Goal: Information Seeking & Learning: Learn about a topic

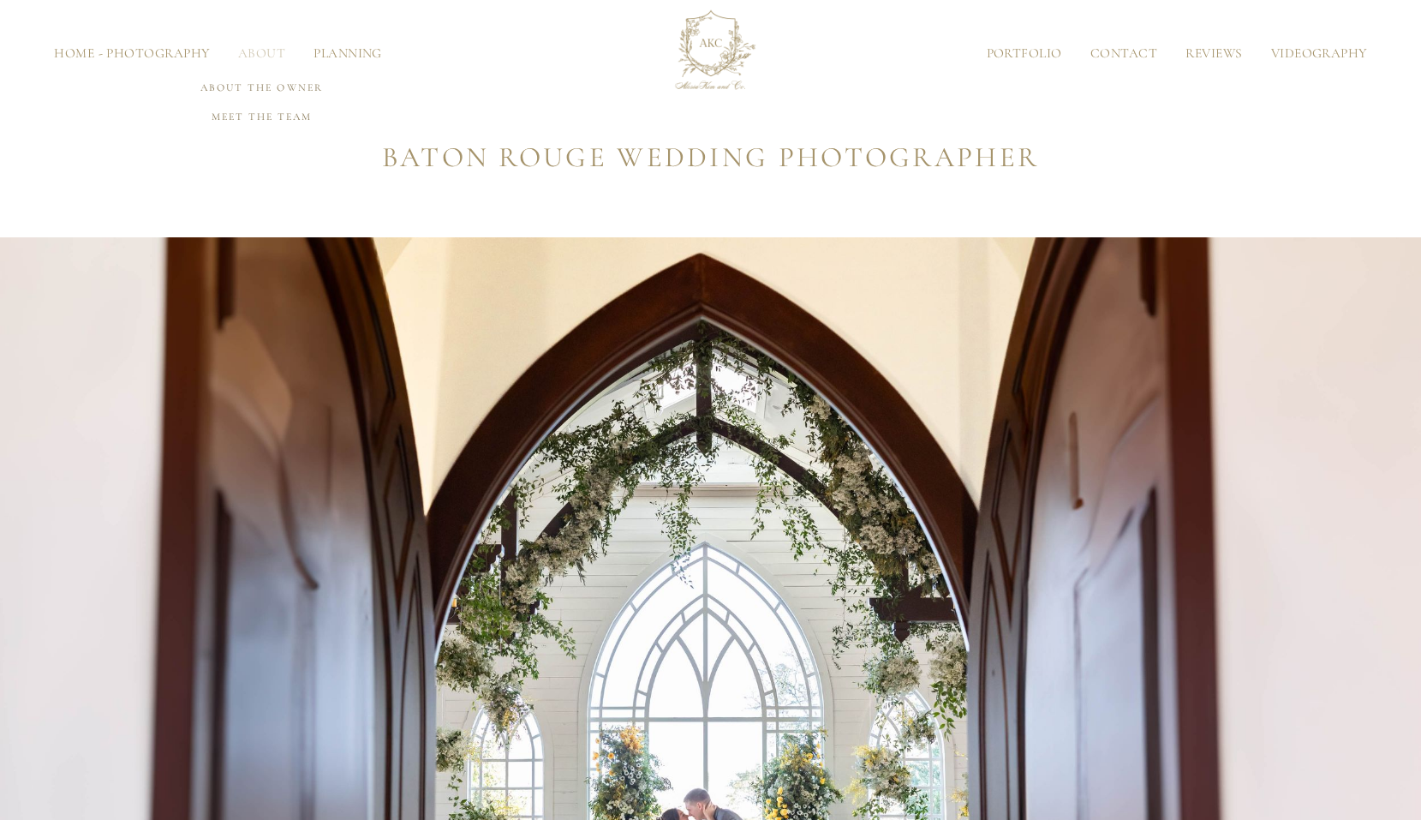
click at [261, 54] on link "About" at bounding box center [261, 53] width 75 height 13
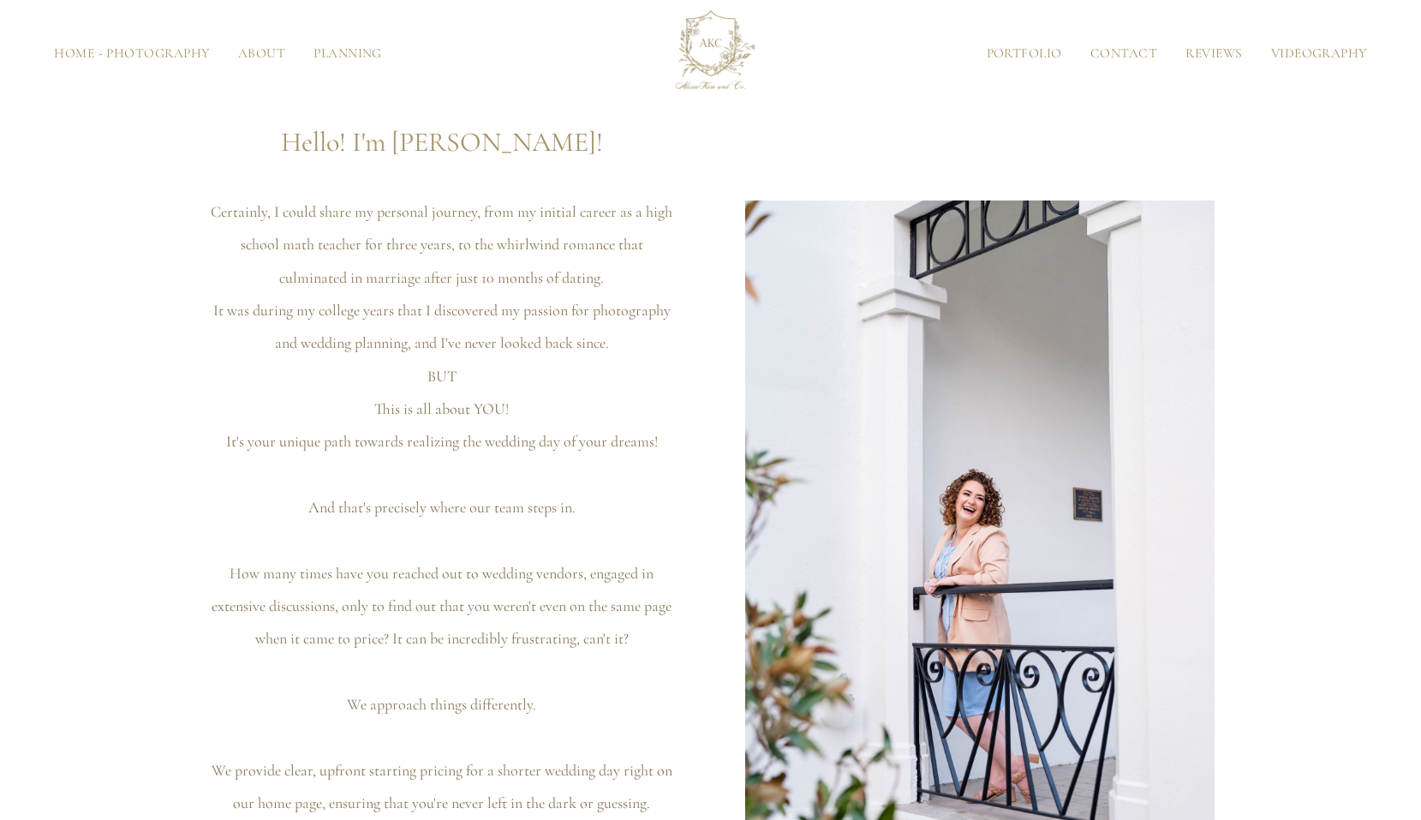
click at [1005, 51] on link "Portfolio" at bounding box center [1024, 53] width 104 height 13
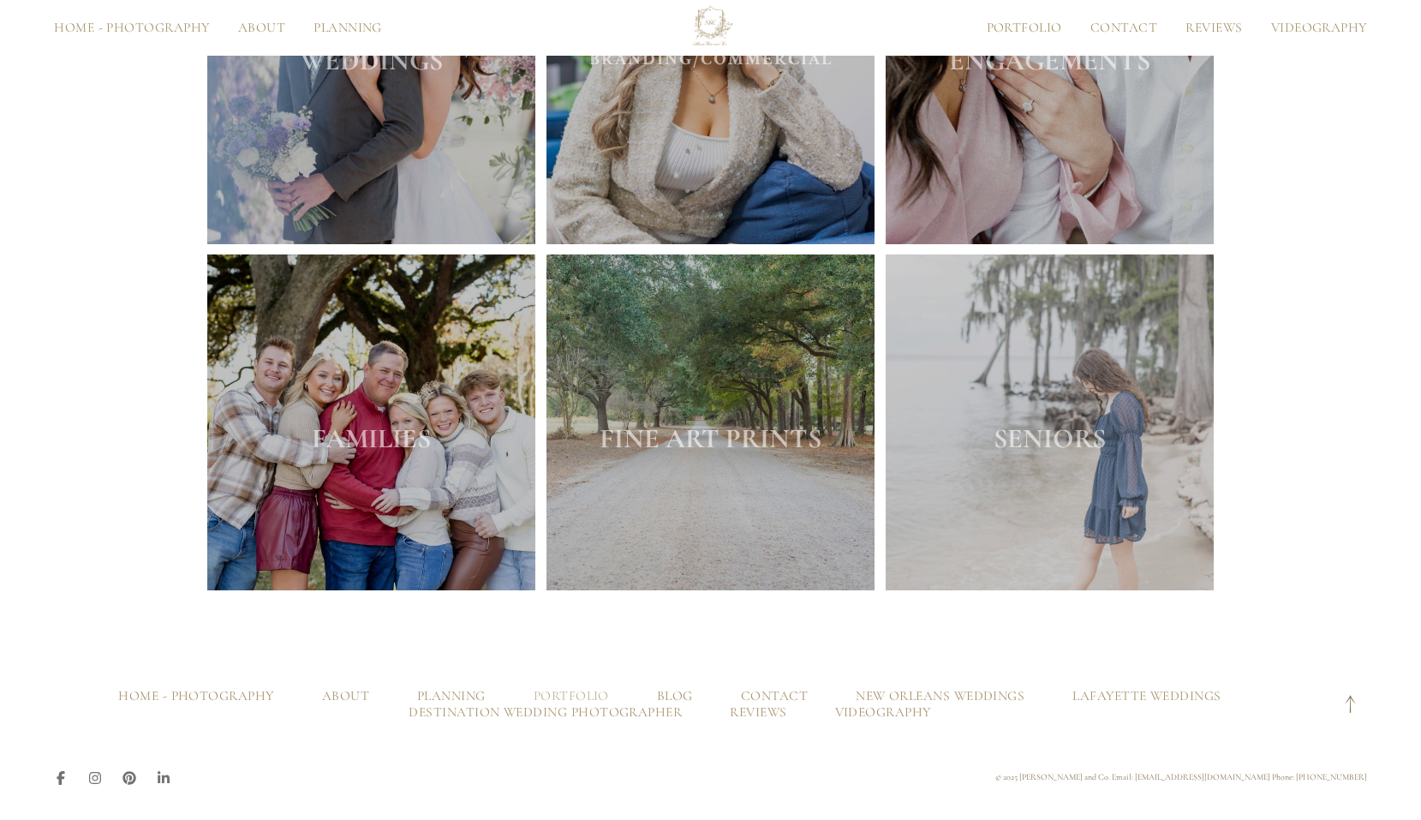
scroll to position [900, 0]
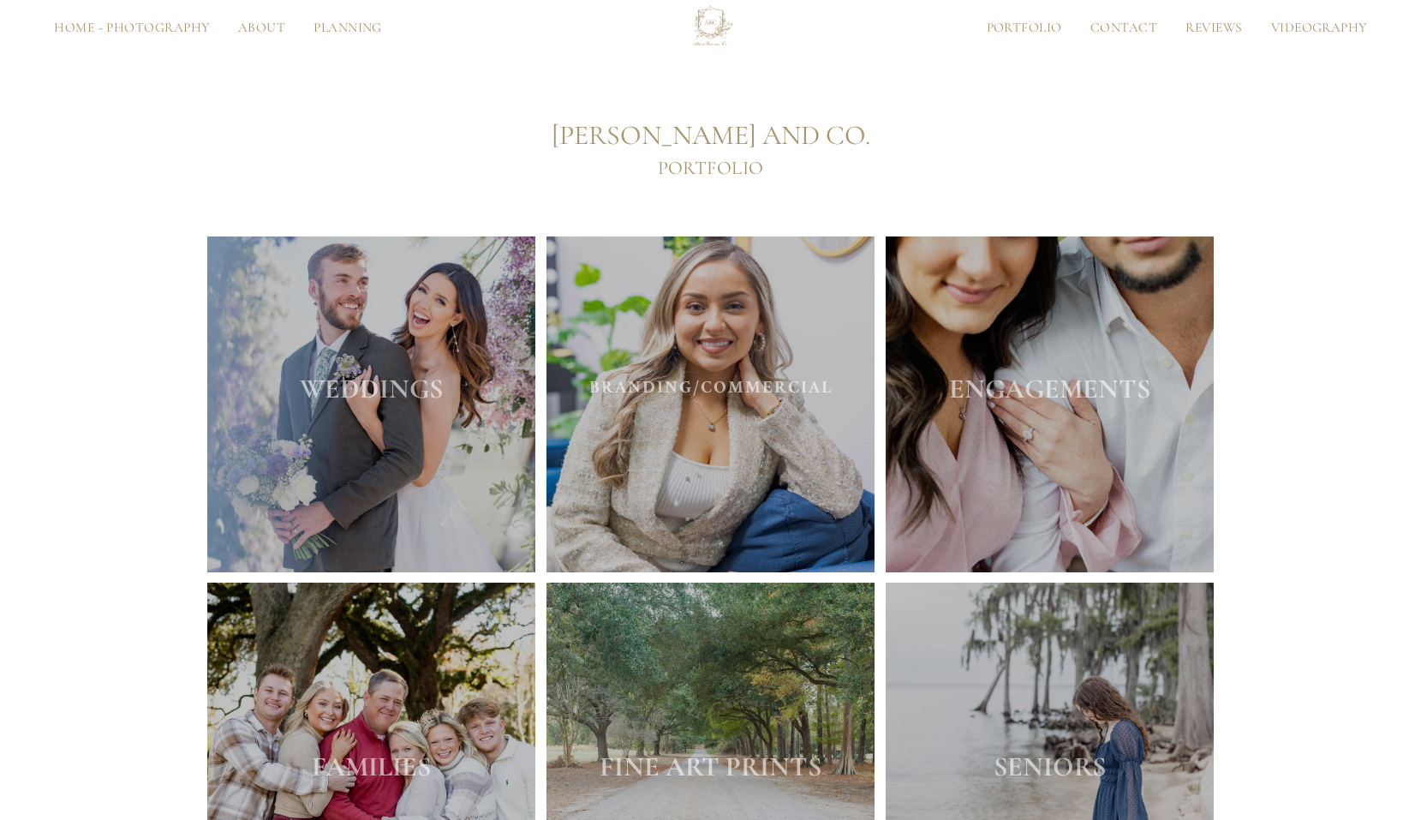
click at [254, 378] on h2 "WEDDINGS" at bounding box center [371, 388] width 329 height 41
click at [370, 404] on strong "WEDDINGS" at bounding box center [371, 388] width 143 height 33
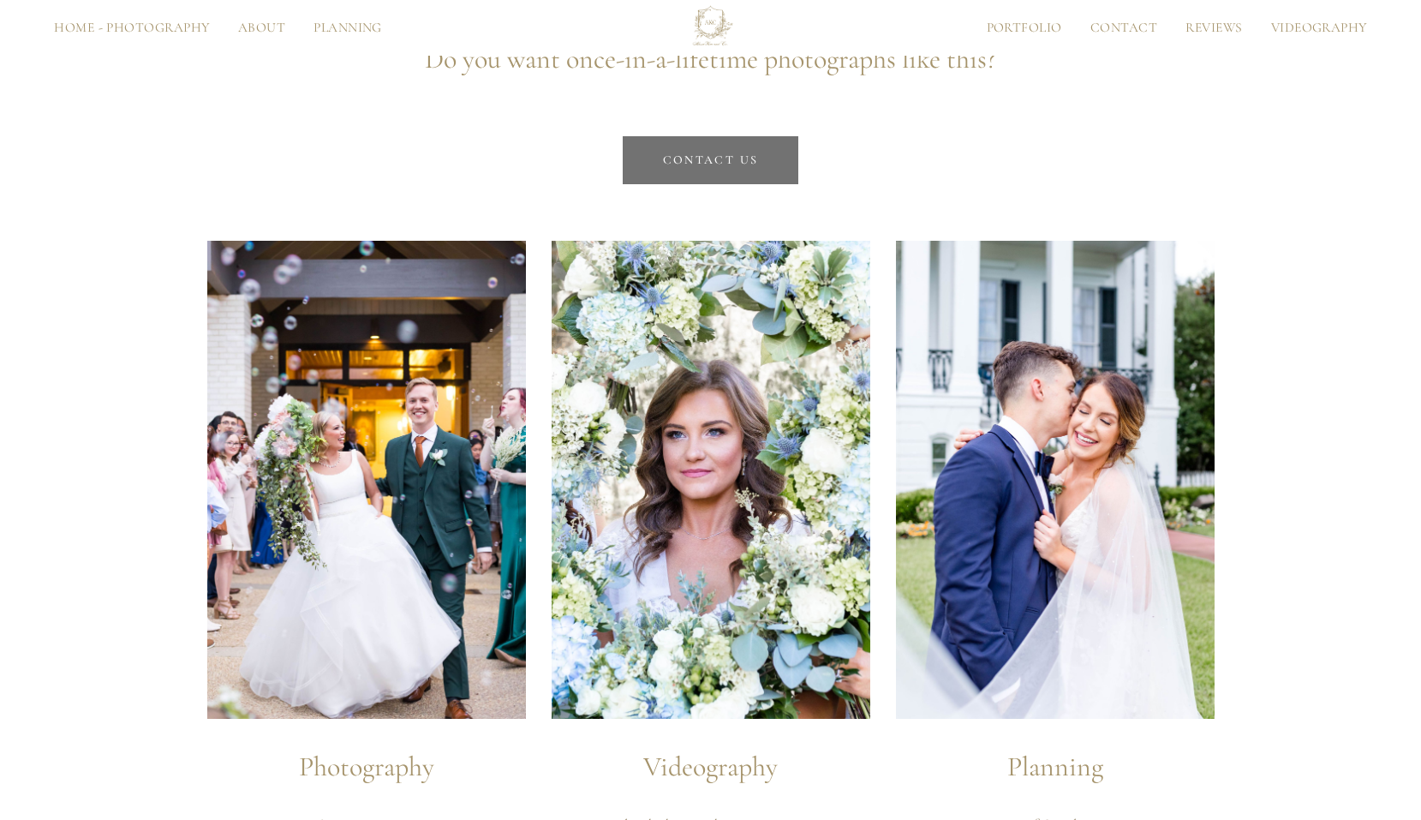
scroll to position [16992, 0]
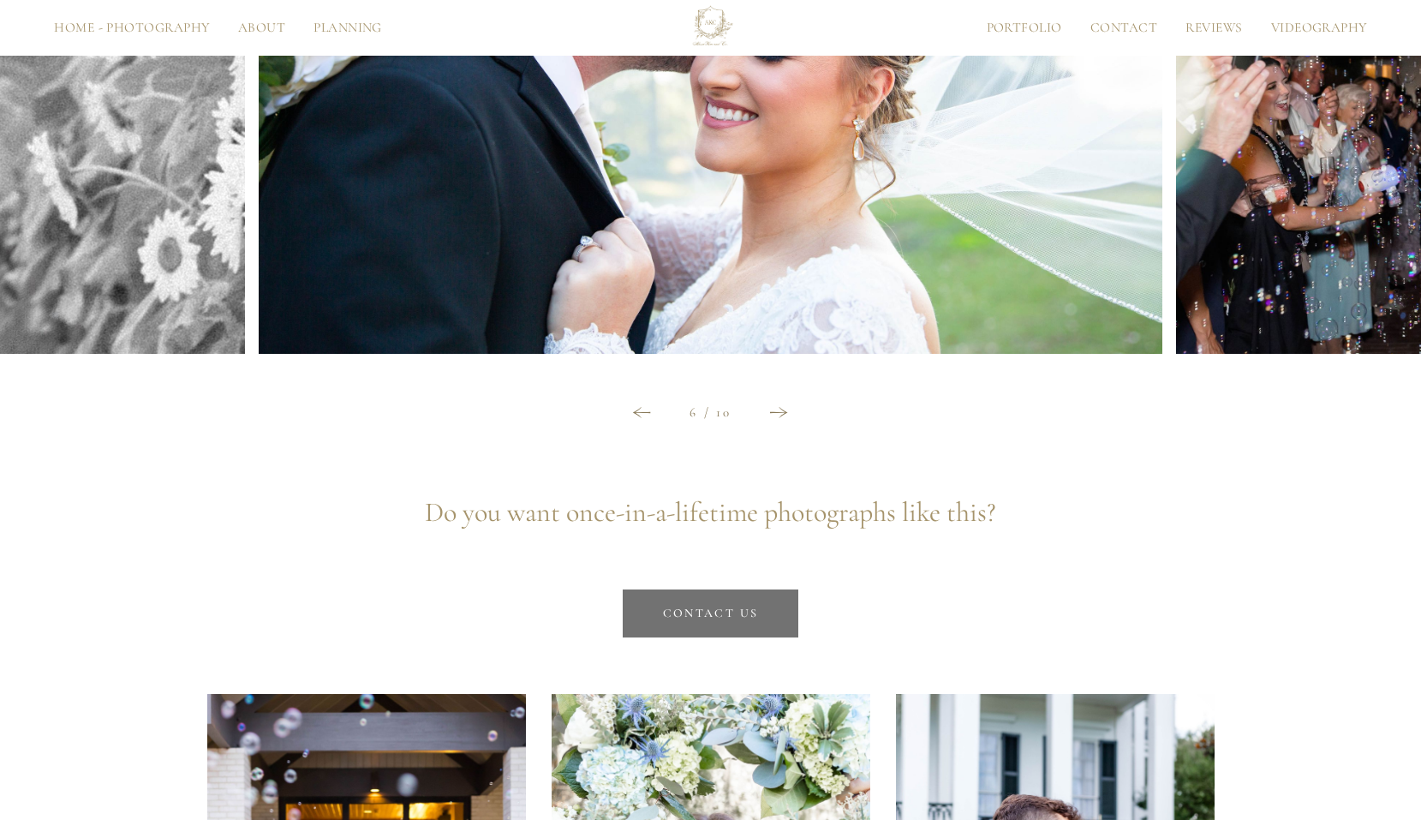
click at [774, 414] on icon at bounding box center [779, 412] width 18 height 11
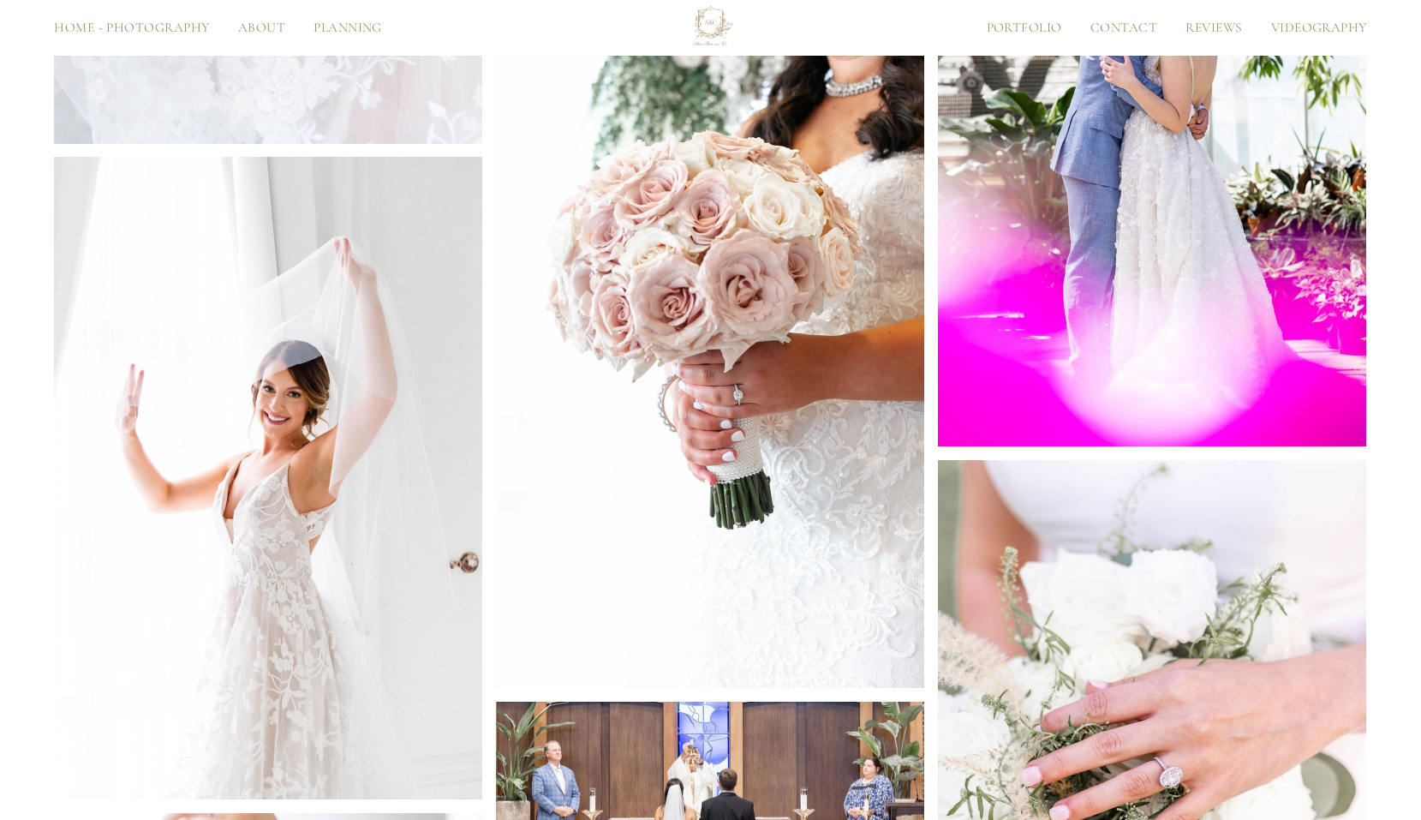
scroll to position [15079, 0]
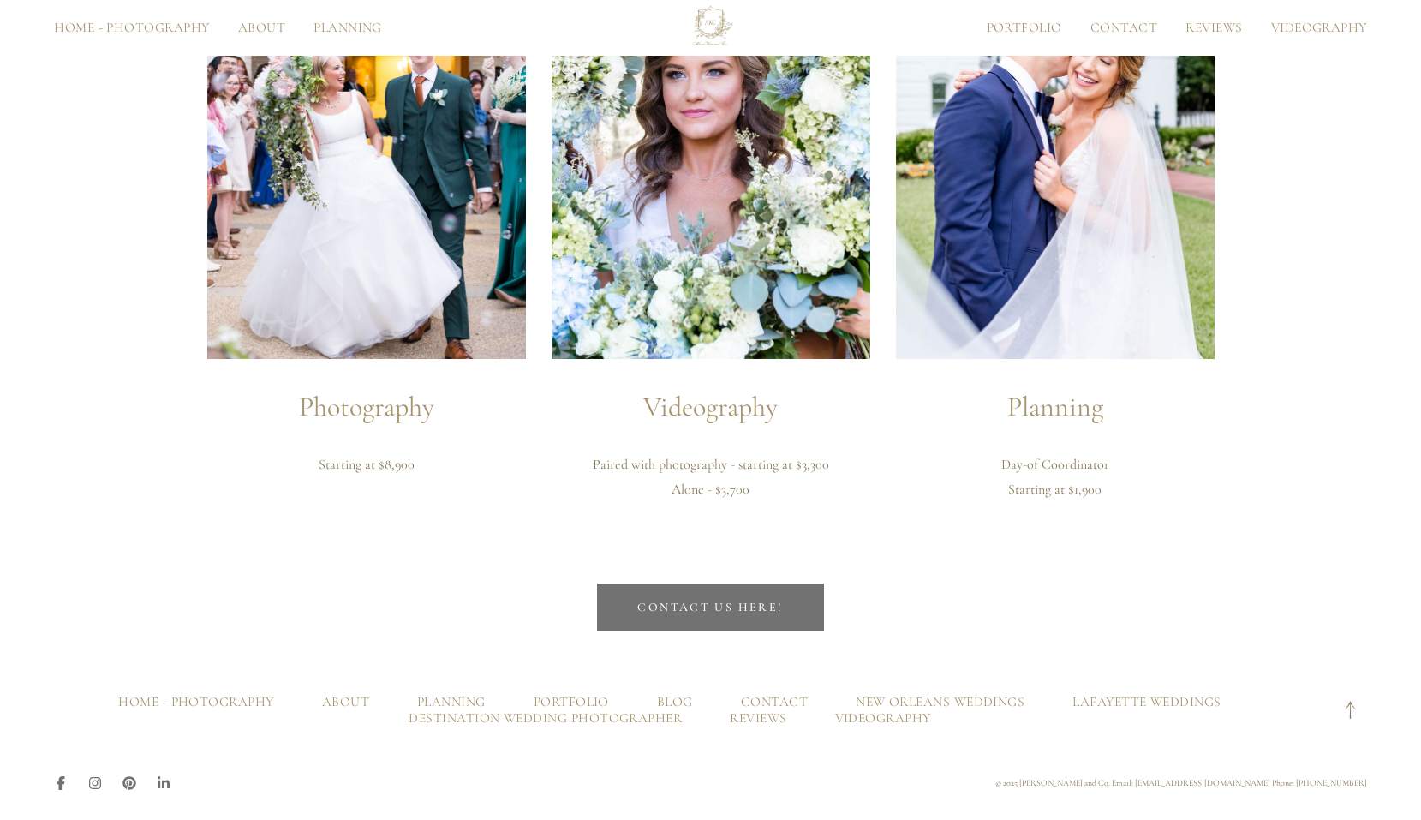
click at [337, 260] on img at bounding box center [366, 120] width 319 height 478
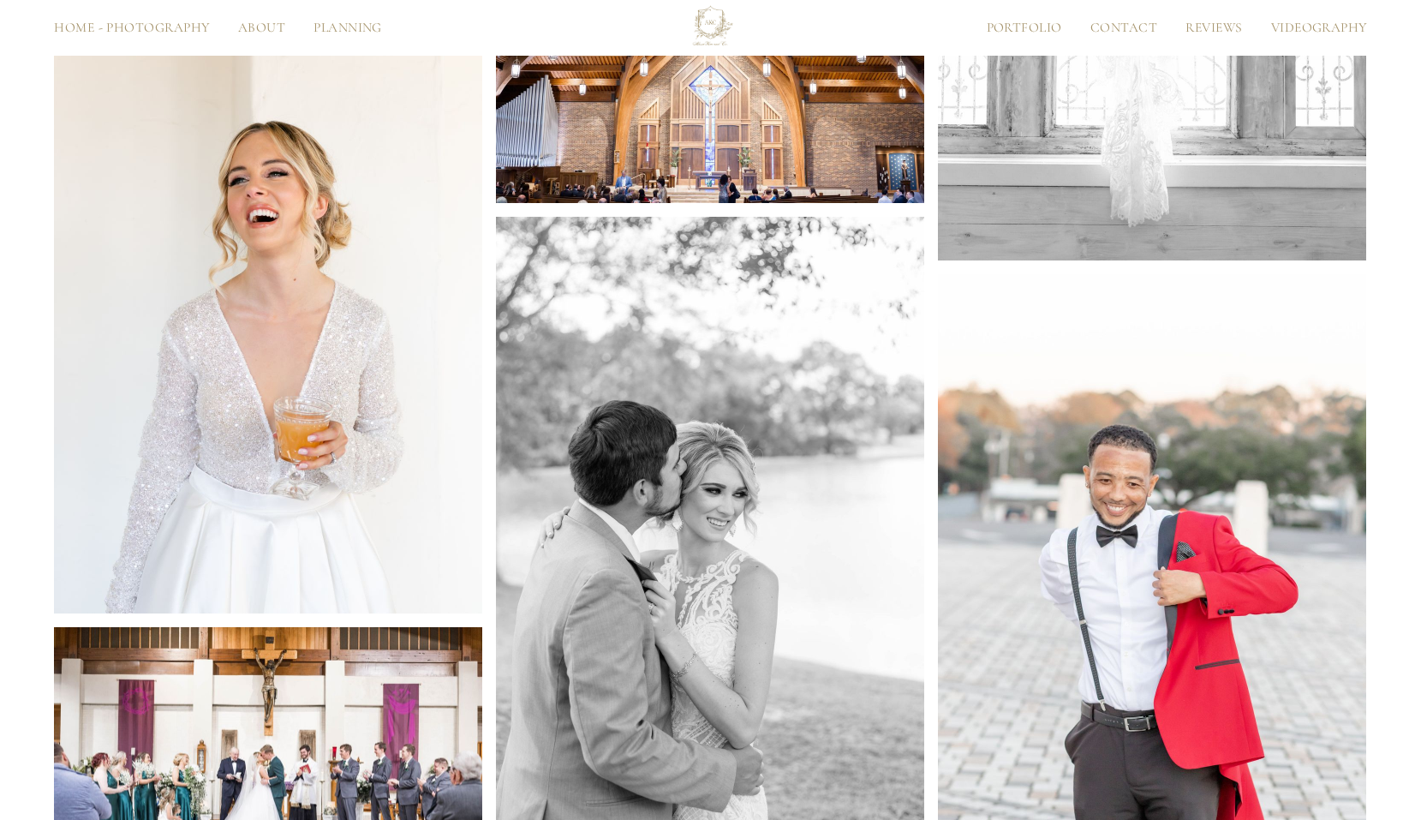
scroll to position [10251, 0]
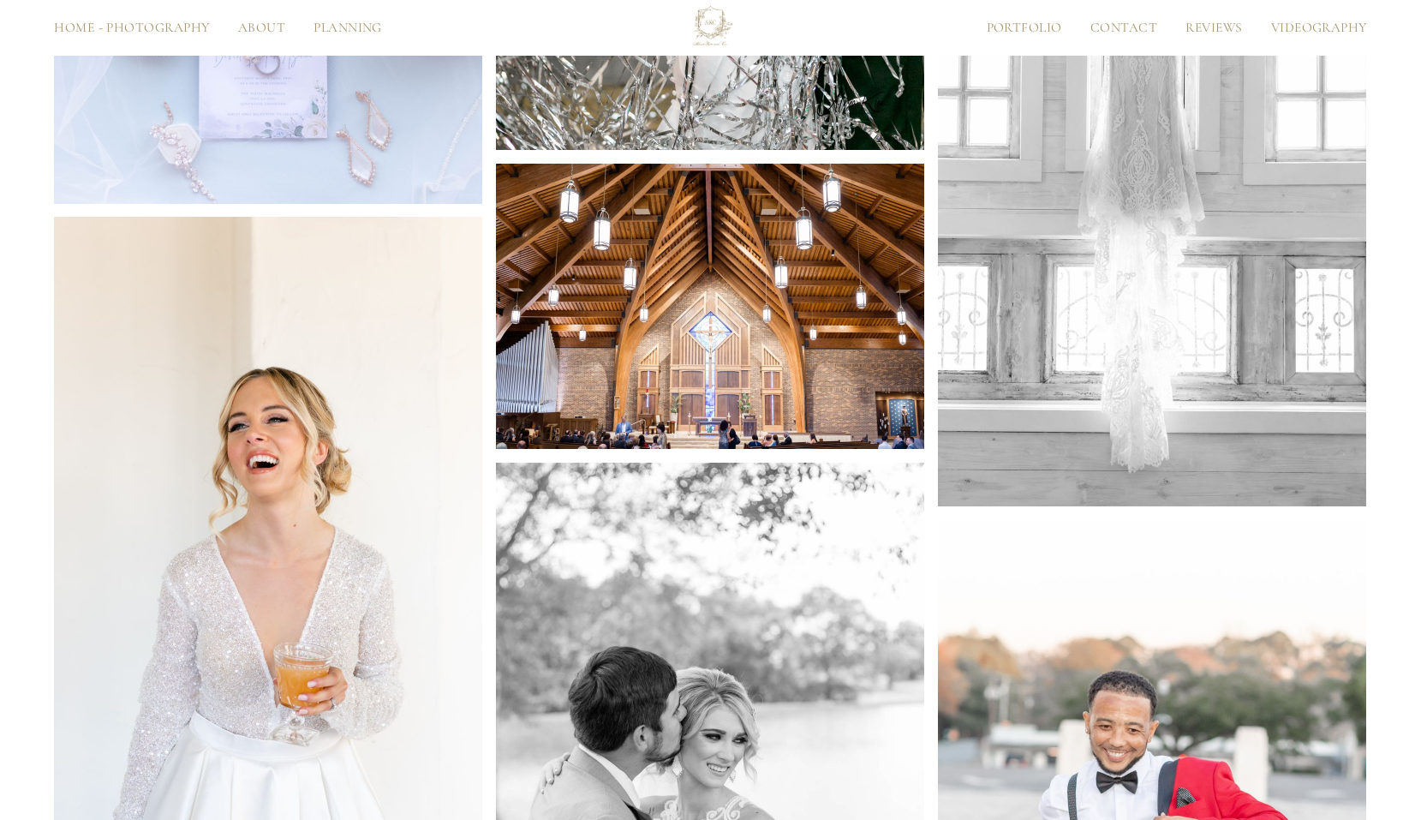
click at [258, 17] on div "Home - Photography About About the Owner Meet the Team Planning Portfolio Conta…" at bounding box center [710, 27] width 1313 height 47
click at [263, 27] on link "About" at bounding box center [261, 27] width 75 height 13
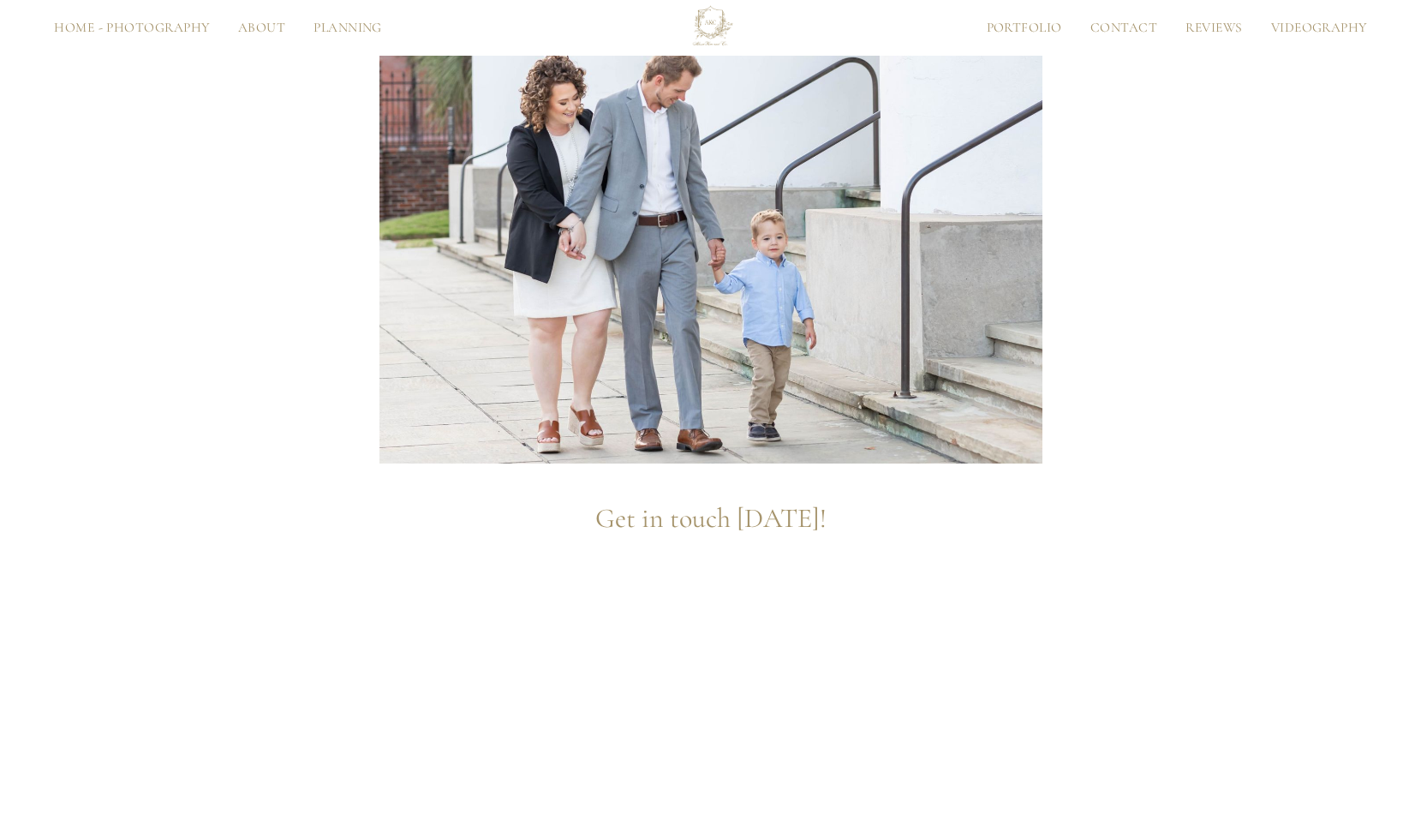
scroll to position [1245, 0]
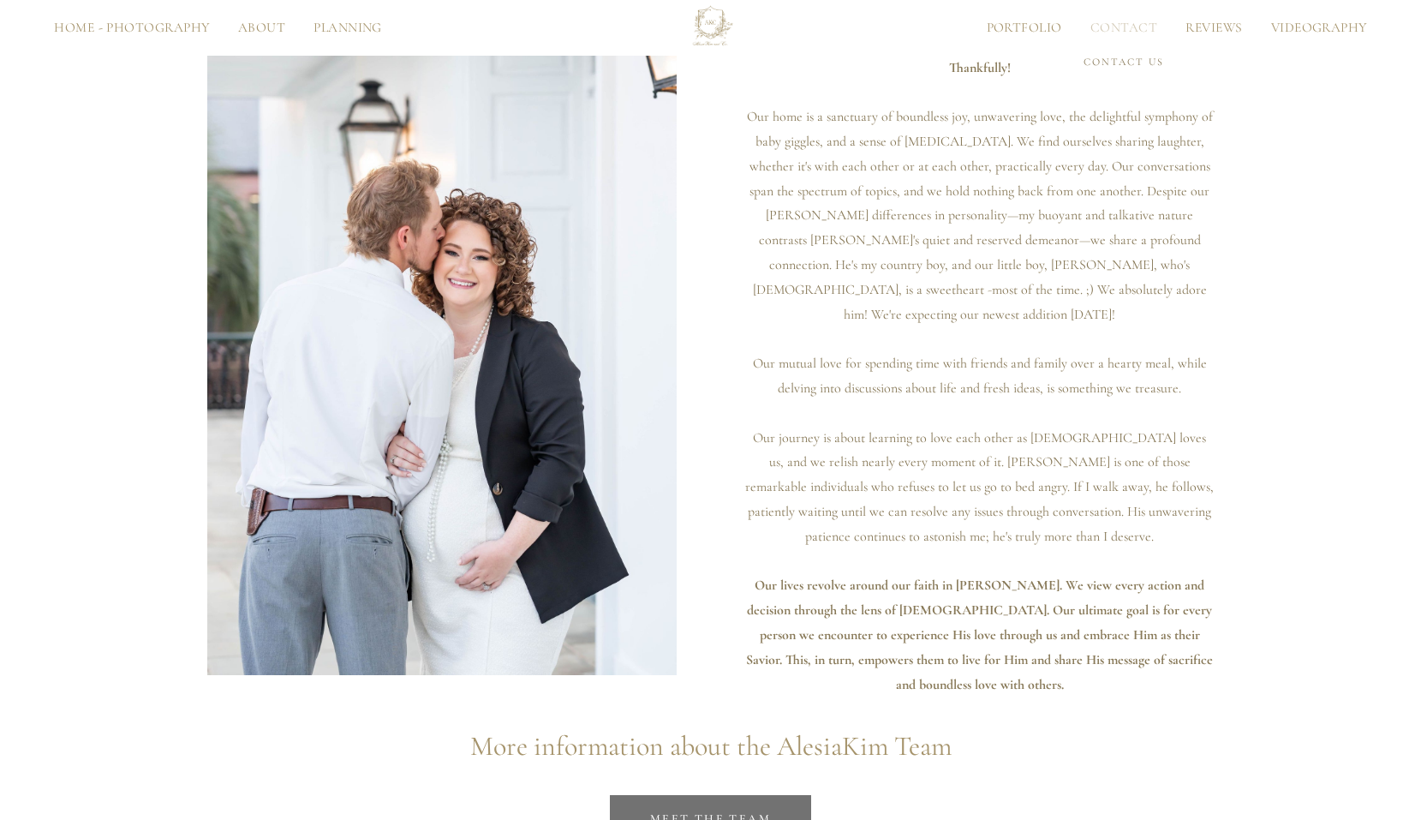
click at [1139, 24] on link "Contact" at bounding box center [1123, 27] width 95 height 13
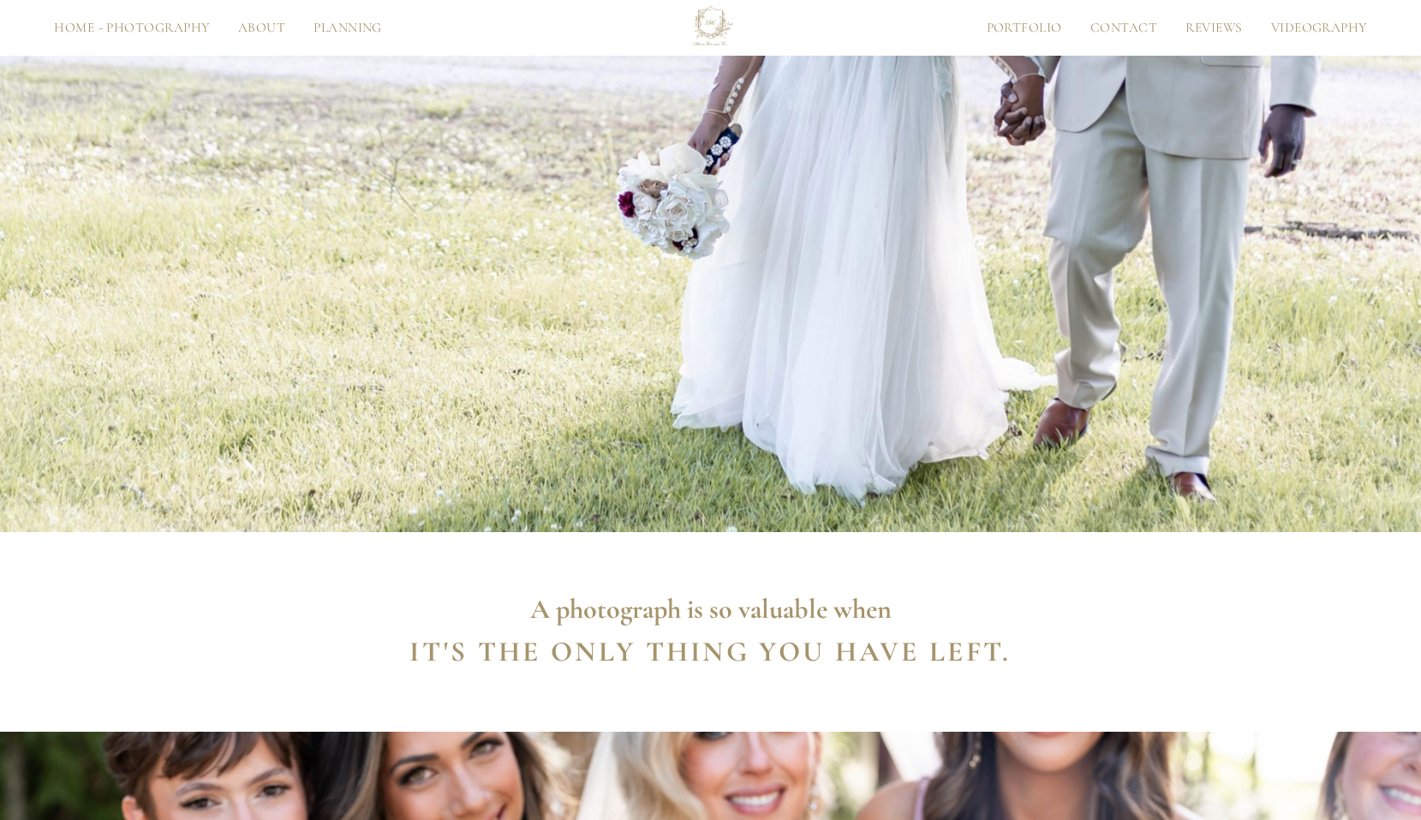
scroll to position [3124, 0]
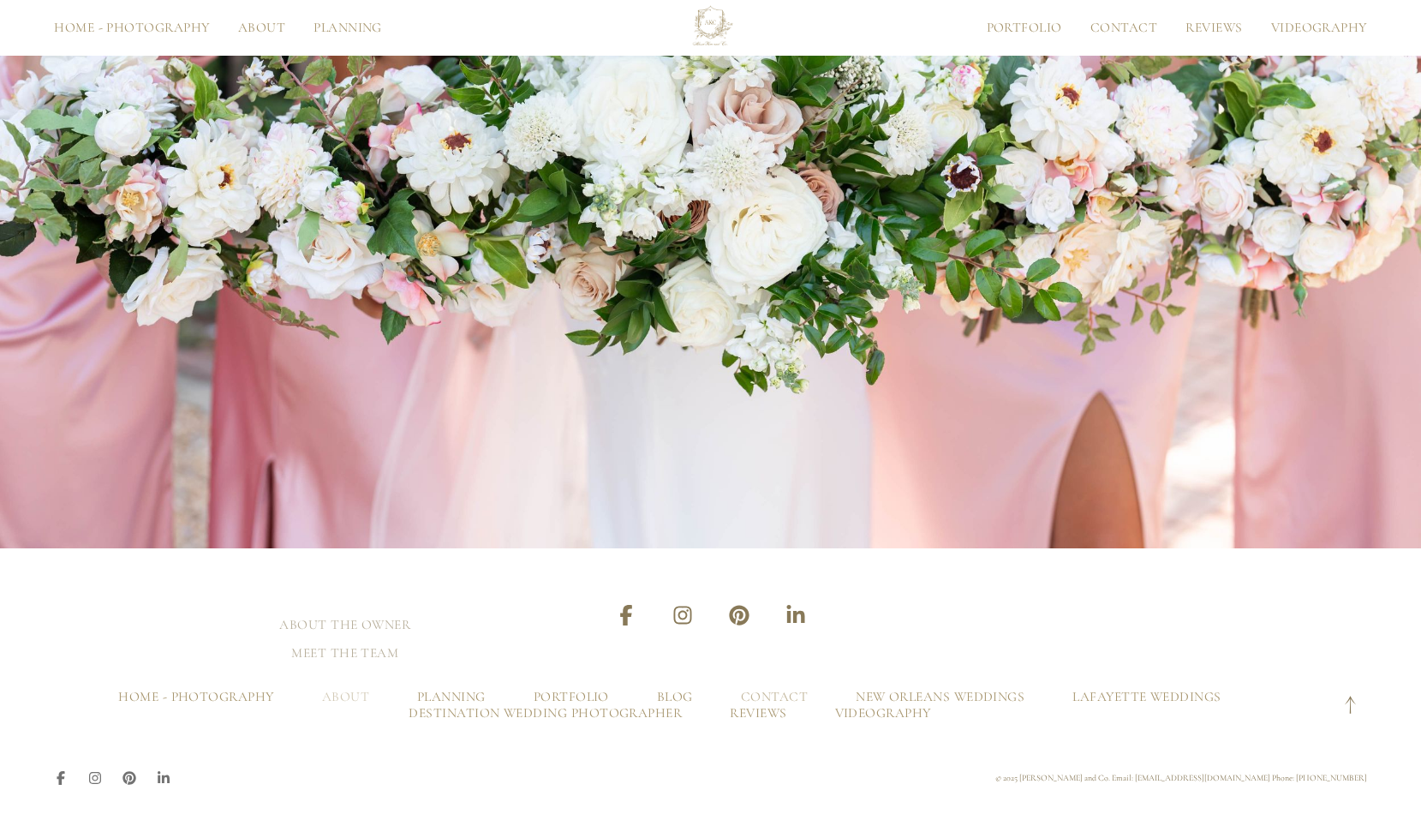
click at [340, 701] on link "About" at bounding box center [345, 697] width 47 height 16
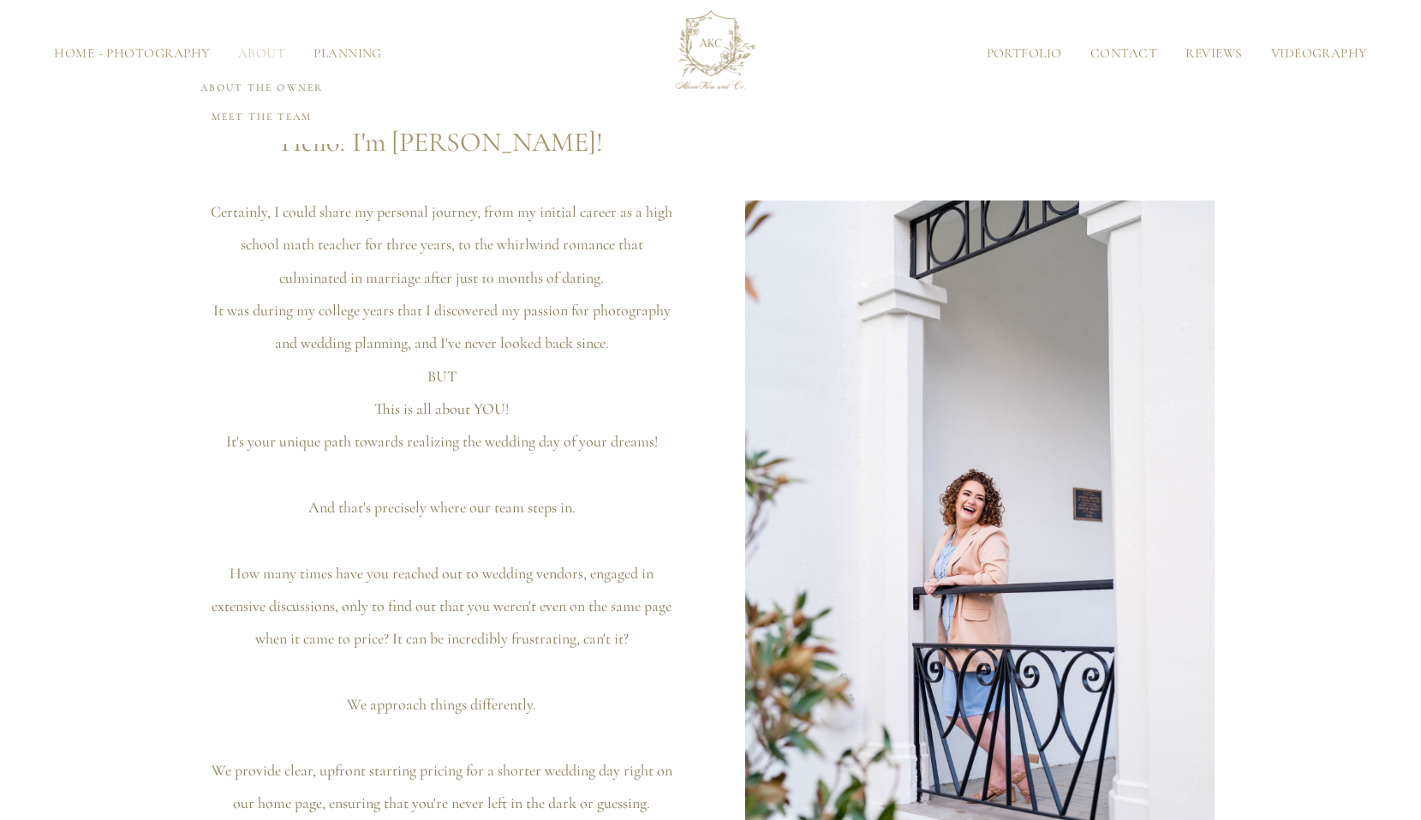
click at [258, 48] on link "About" at bounding box center [261, 53] width 75 height 13
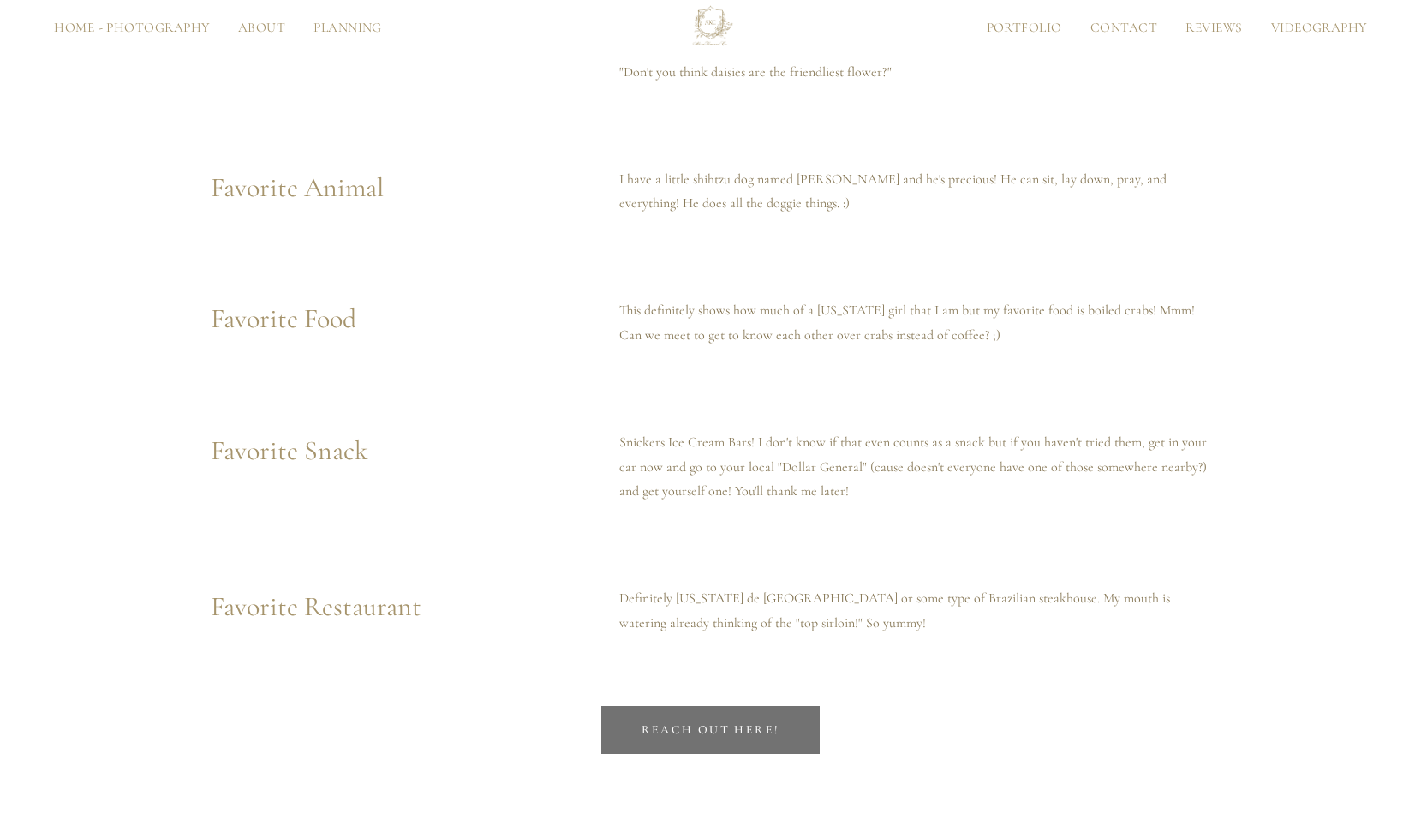
scroll to position [7322, 0]
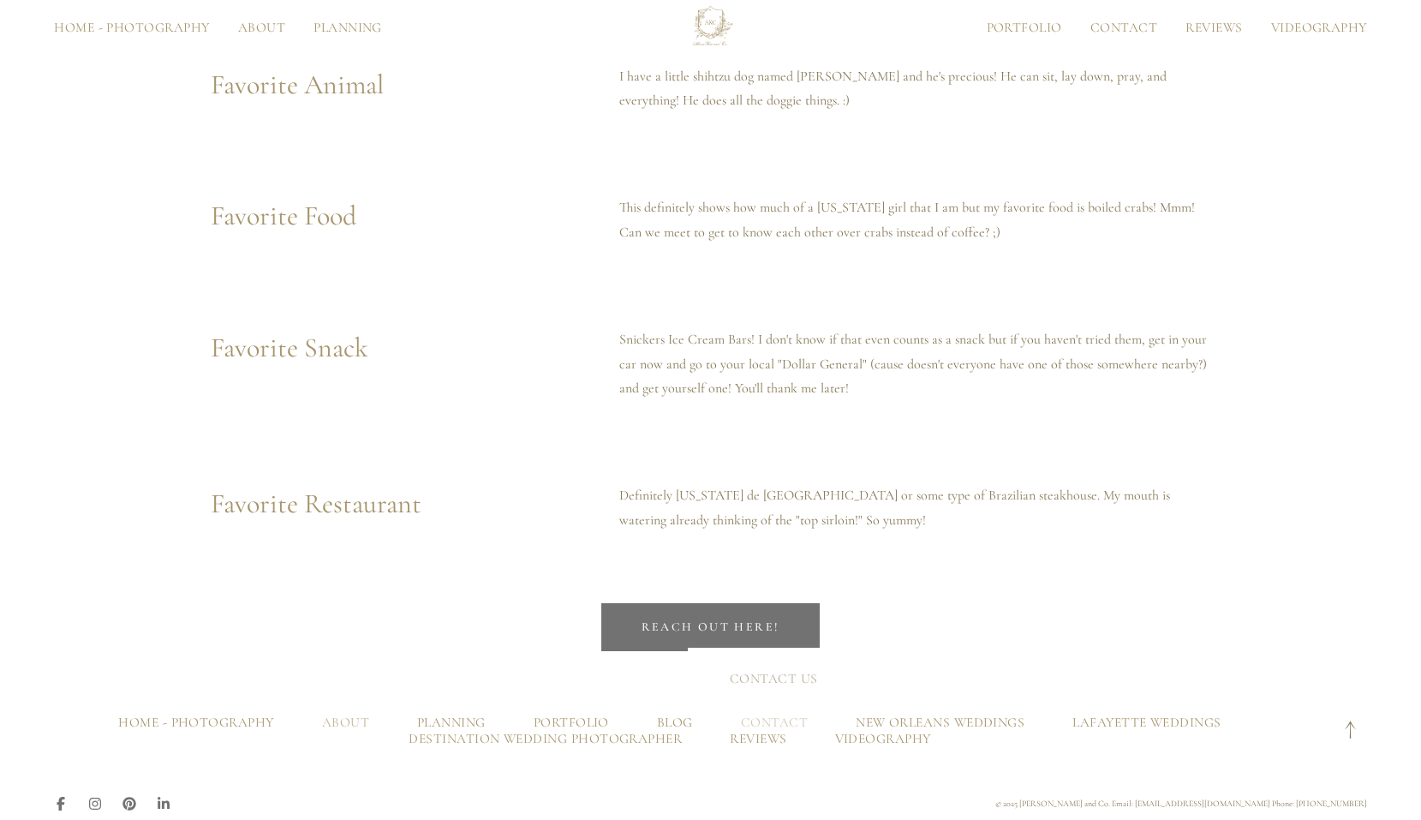
click at [777, 714] on link "Contact" at bounding box center [774, 722] width 67 height 16
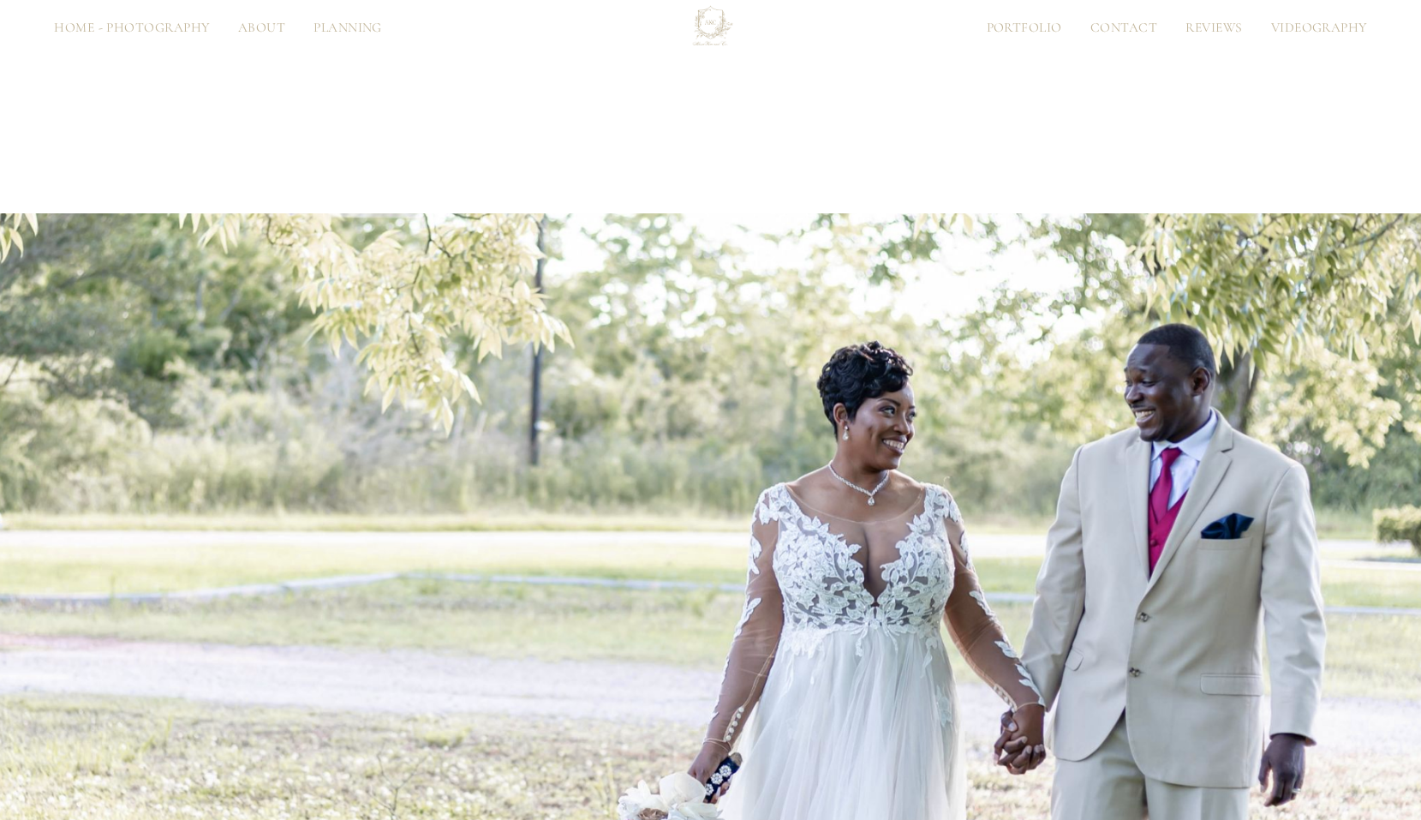
scroll to position [3125, 0]
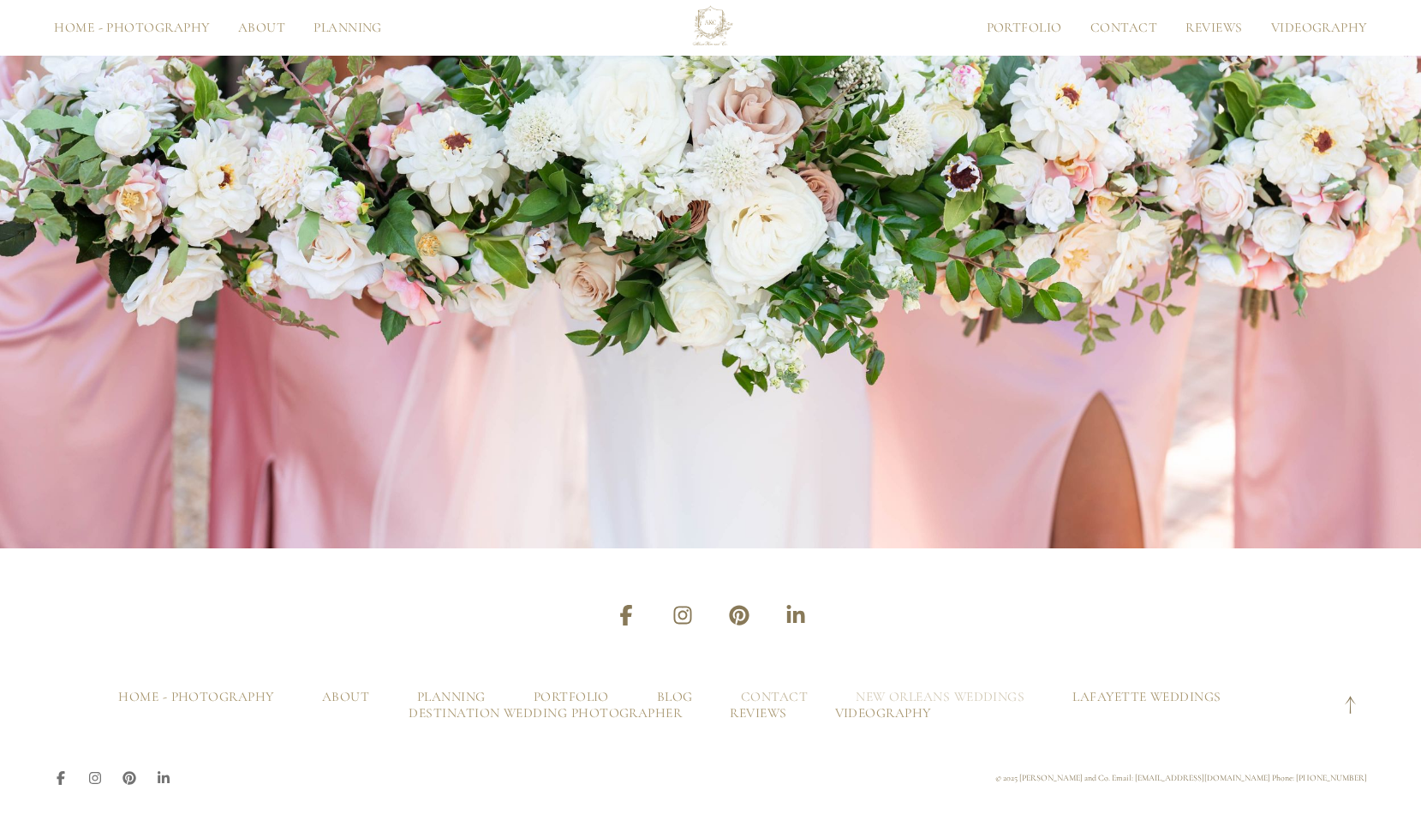
click at [975, 700] on link "New Orleans Weddings" at bounding box center [940, 697] width 169 height 16
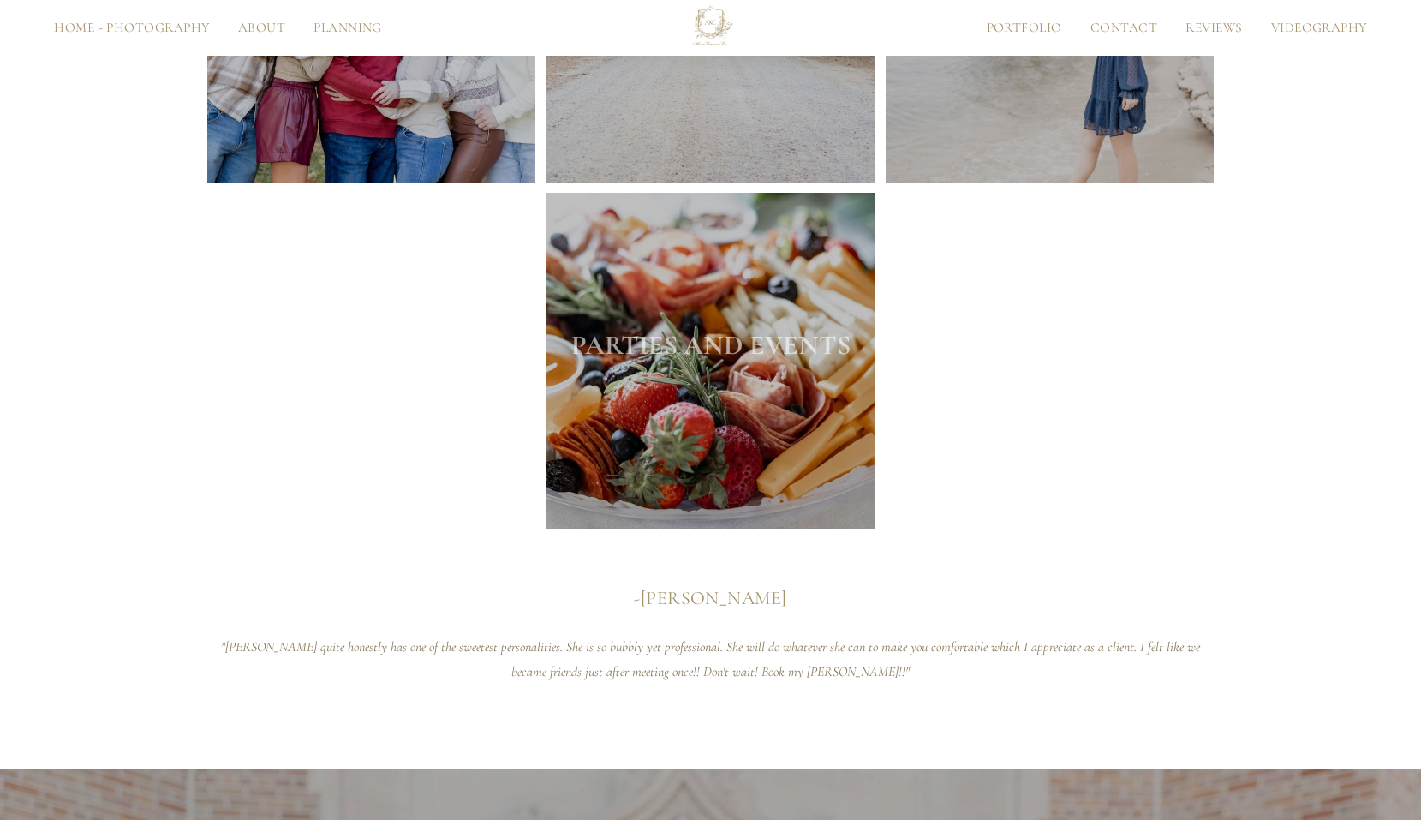
scroll to position [3003, 0]
